Goal: Task Accomplishment & Management: Use online tool/utility

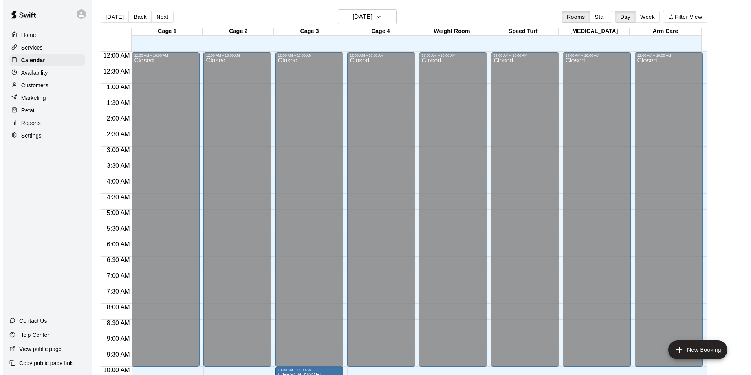
scroll to position [360, 0]
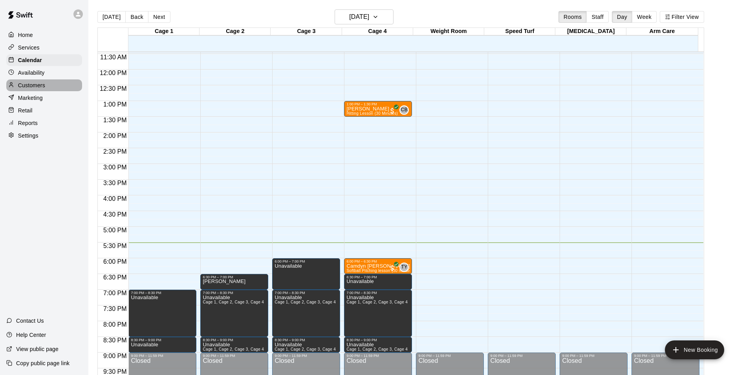
click at [57, 89] on div "Customers" at bounding box center [44, 85] width 76 height 12
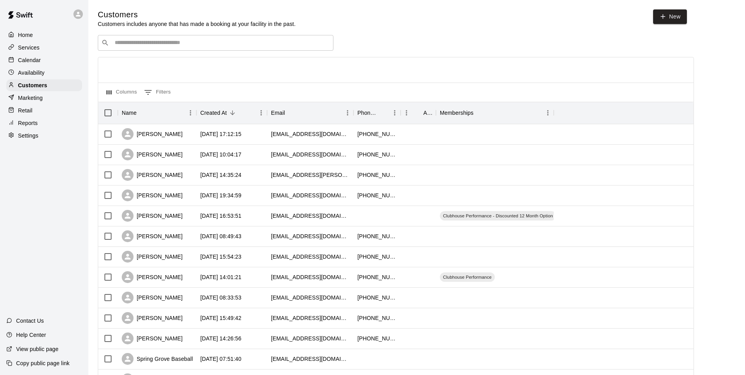
click at [156, 45] on input "Search customers by name or email" at bounding box center [221, 43] width 218 height 8
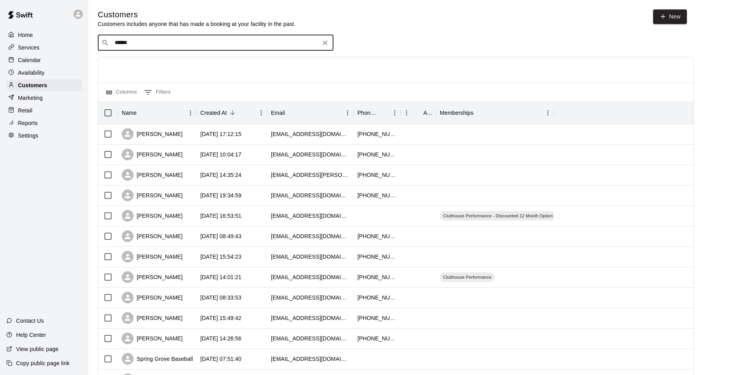
type input "*****"
click at [151, 65] on div "[PERSON_NAME] [PERSON_NAME][EMAIL_ADDRESS][DOMAIN_NAME]" at bounding box center [162, 64] width 84 height 17
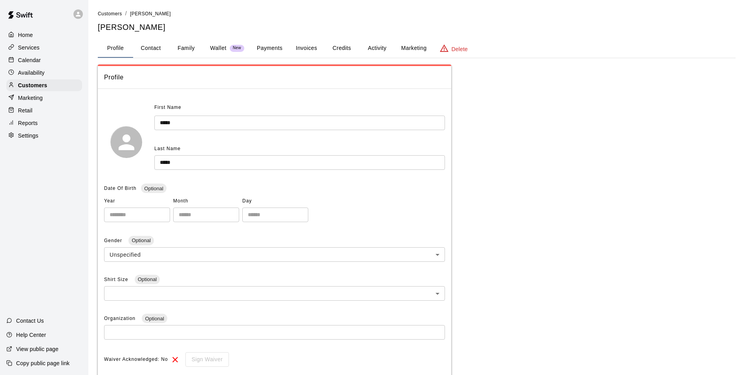
click at [263, 45] on button "Payments" at bounding box center [270, 48] width 38 height 19
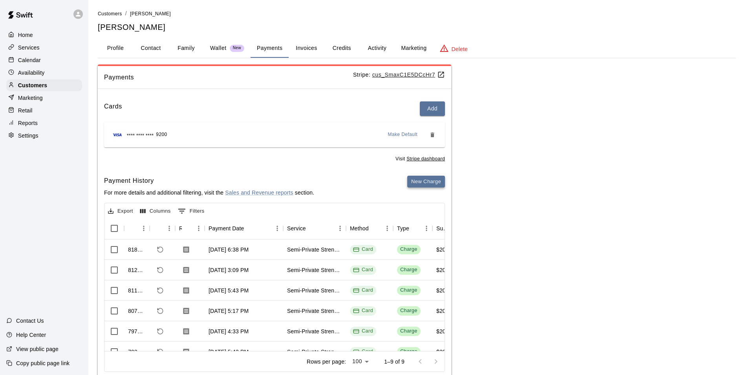
click at [432, 183] on button "New Charge" at bounding box center [426, 182] width 38 height 12
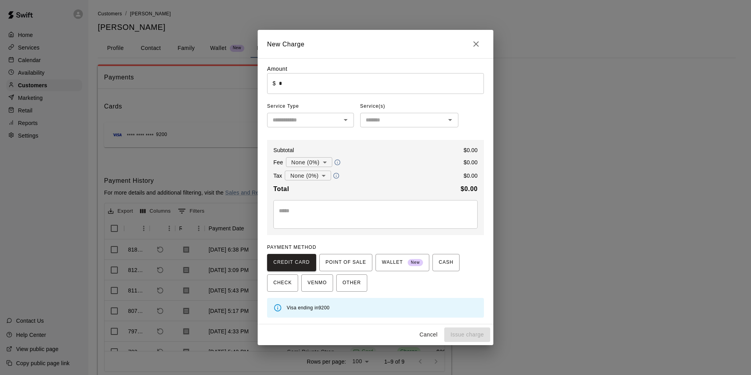
click at [284, 83] on input "*" at bounding box center [381, 83] width 205 height 21
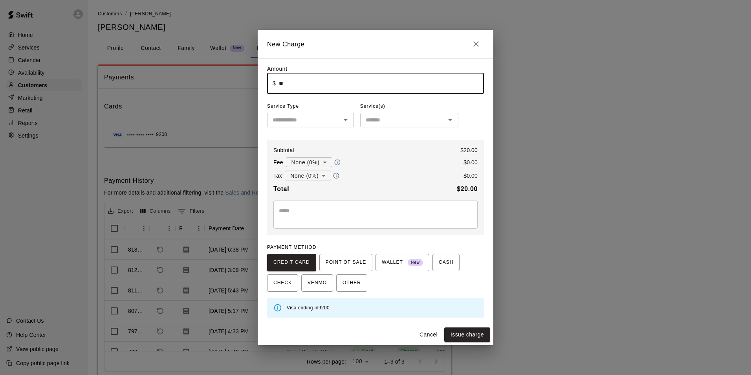
type input "*****"
click at [303, 119] on input "text" at bounding box center [303, 120] width 69 height 10
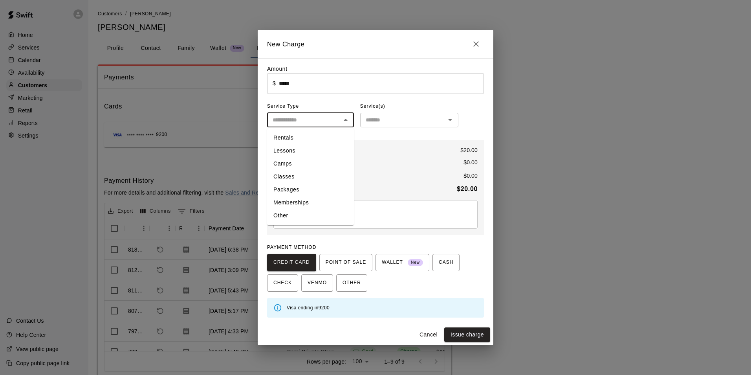
click at [296, 176] on li "Classes" at bounding box center [310, 176] width 87 height 13
type input "*******"
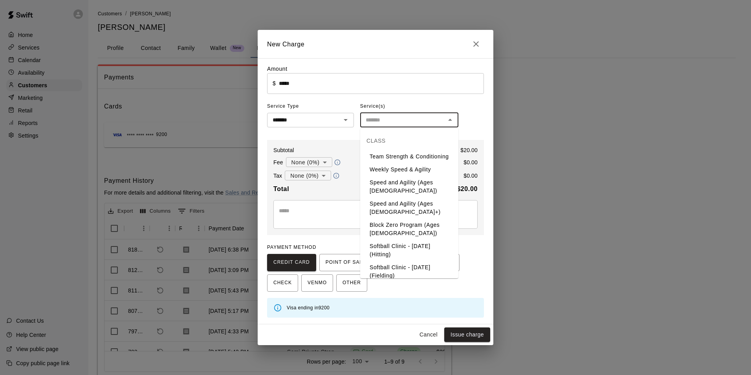
click at [380, 119] on input "text" at bounding box center [403, 120] width 81 height 10
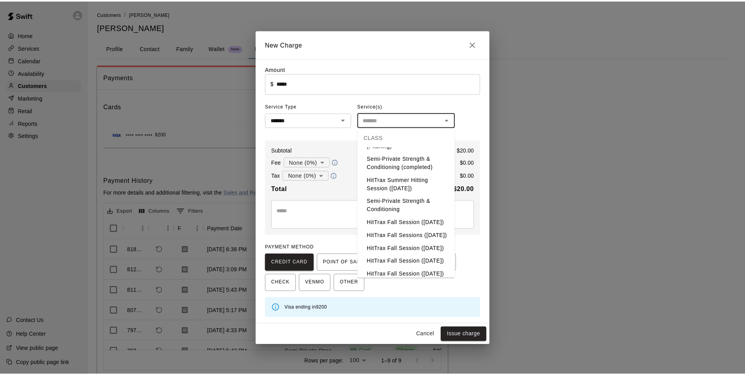
scroll to position [431, 0]
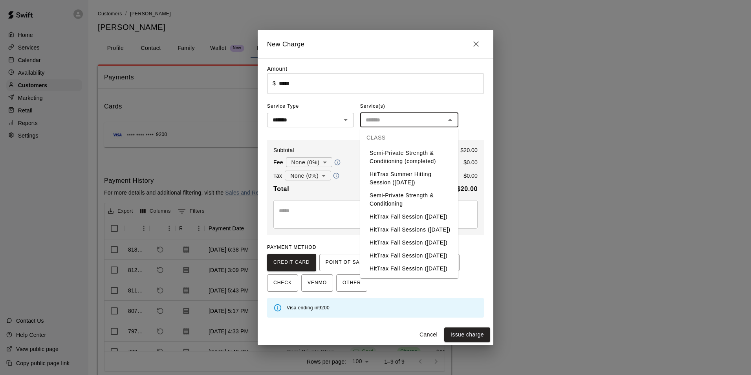
click at [402, 189] on li "Semi-Private Strength & Conditioning" at bounding box center [409, 199] width 98 height 21
type input "**********"
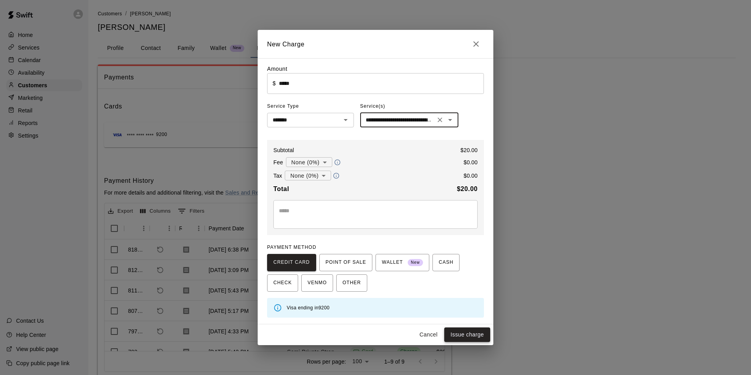
click at [466, 337] on button "Issue charge" at bounding box center [467, 334] width 46 height 15
type input "*"
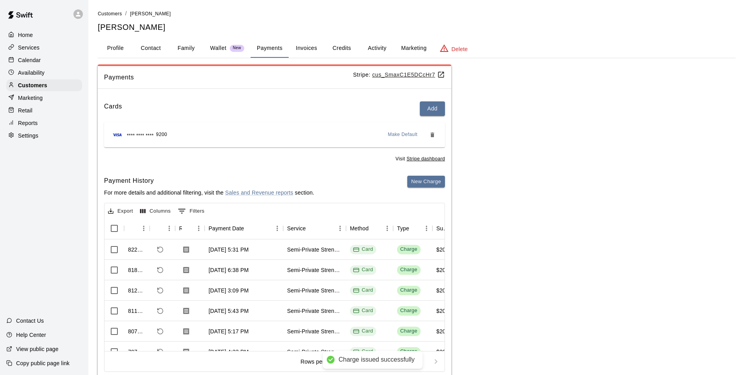
click at [24, 59] on p "Calendar" at bounding box center [29, 60] width 23 height 8
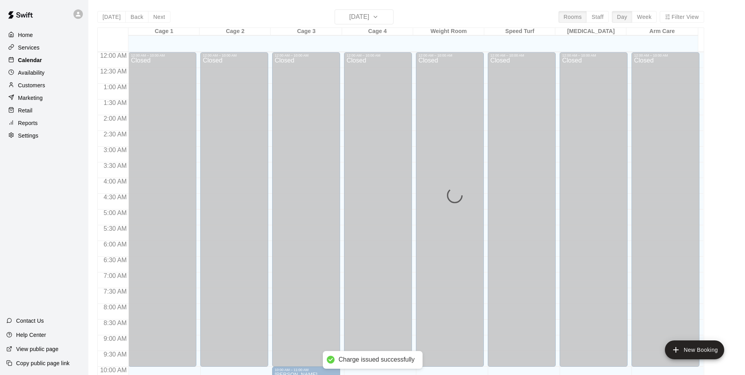
scroll to position [399, 0]
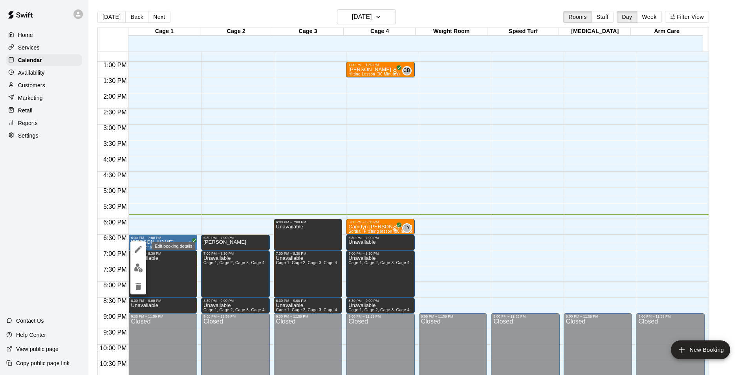
click at [137, 245] on icon "edit" at bounding box center [138, 248] width 9 height 9
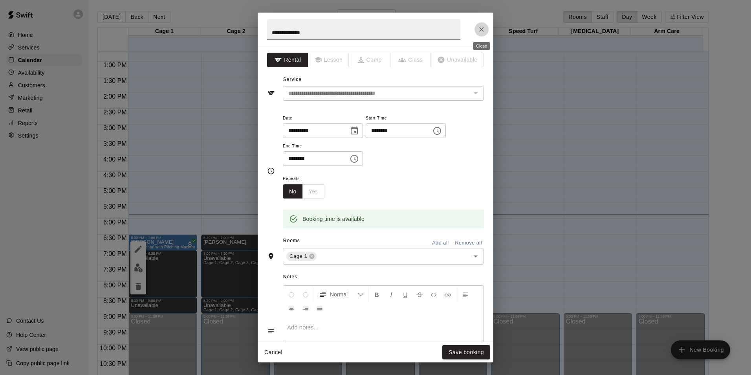
click at [480, 30] on icon "Close" at bounding box center [482, 30] width 8 height 8
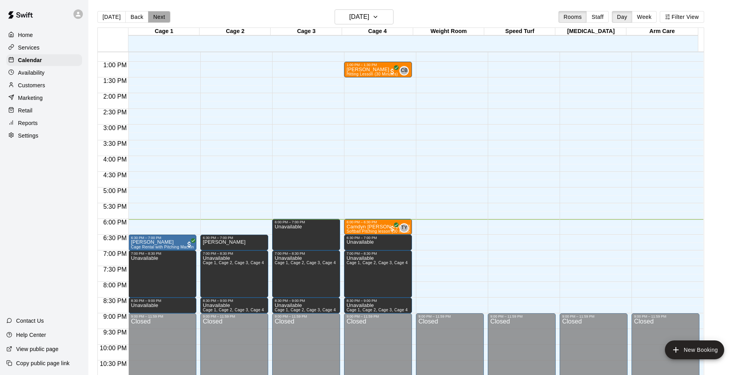
click at [158, 20] on button "Next" at bounding box center [159, 17] width 22 height 12
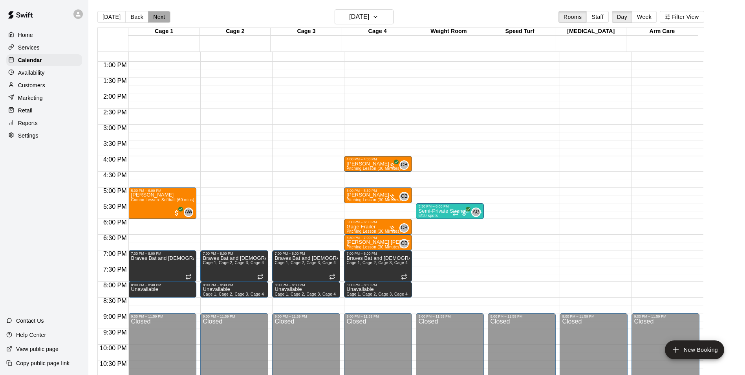
click at [158, 16] on button "Next" at bounding box center [159, 17] width 22 height 12
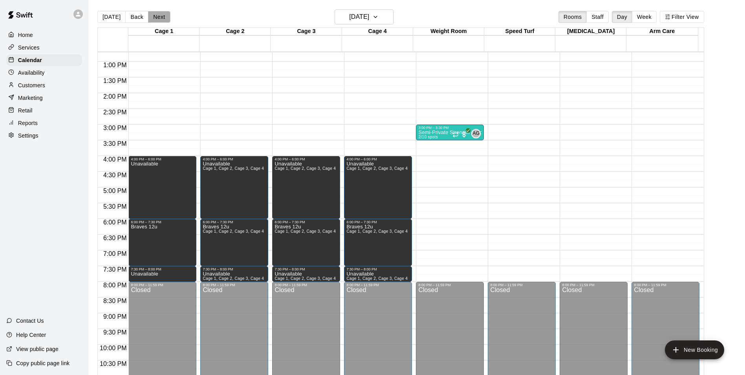
click at [159, 15] on button "Next" at bounding box center [159, 17] width 22 height 12
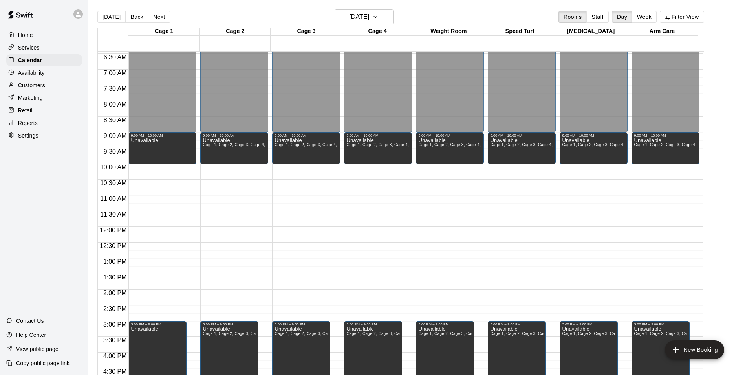
scroll to position [242, 0]
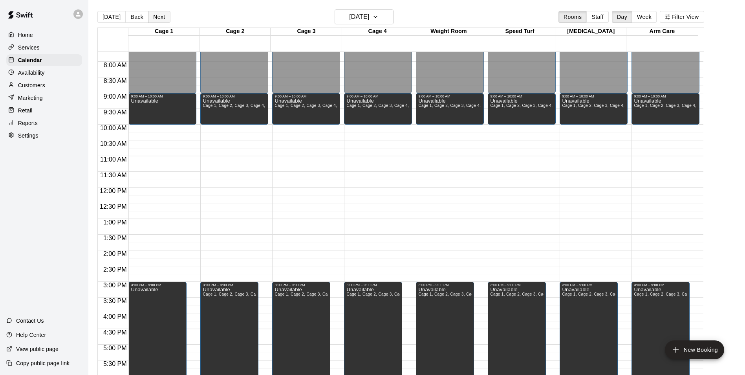
click at [161, 15] on button "Next" at bounding box center [159, 17] width 22 height 12
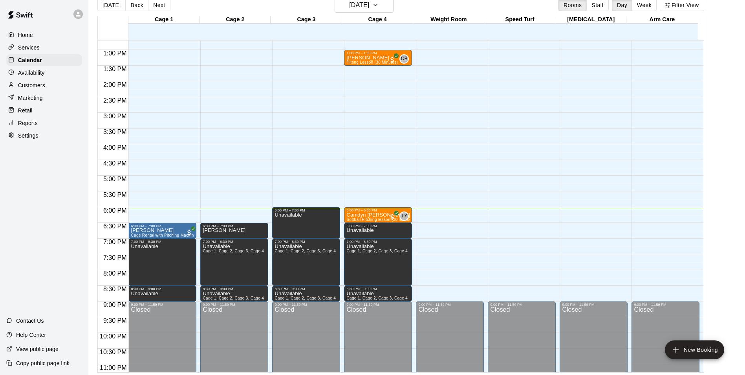
scroll to position [13, 0]
